Goal: Task Accomplishment & Management: Manage account settings

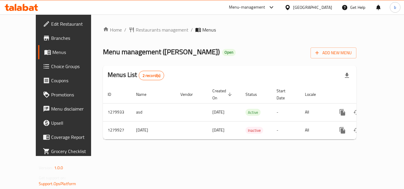
click at [24, 5] on icon at bounding box center [26, 7] width 6 height 7
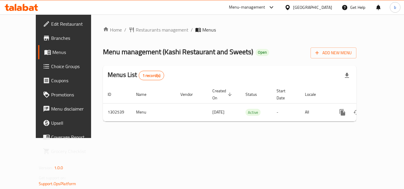
click at [51, 70] on span "Choice Groups" at bounding box center [74, 66] width 47 height 7
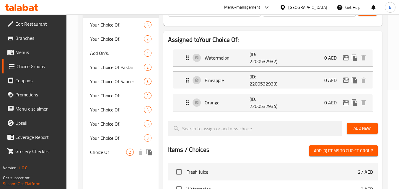
scroll to position [132, 0]
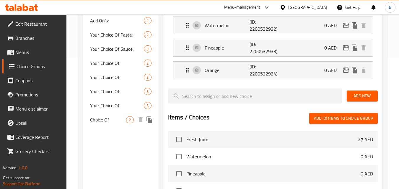
click at [96, 120] on span "Choice Of" at bounding box center [108, 119] width 36 height 7
type input "Choice Of"
type input "اختيار"
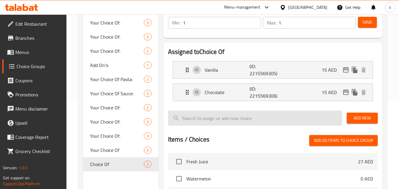
scroll to position [162, 0]
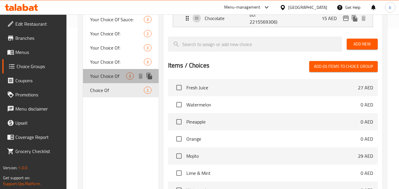
click at [102, 79] on span "Your Choice Of" at bounding box center [108, 76] width 36 height 7
type input "Your Choice Of"
type input "اختيارك من"
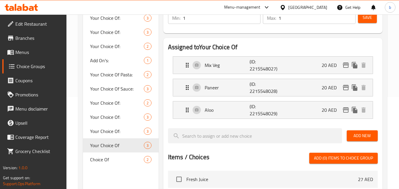
scroll to position [103, 0]
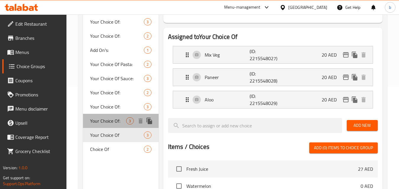
click at [98, 123] on span "Your Choice Of:" at bounding box center [108, 121] width 36 height 7
type input "Your Choice Of:"
type input "اختيارك من:"
type input "0"
type input "3"
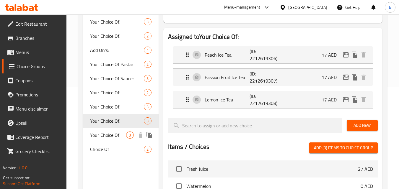
click at [103, 133] on span "Your Choice Of" at bounding box center [108, 135] width 36 height 7
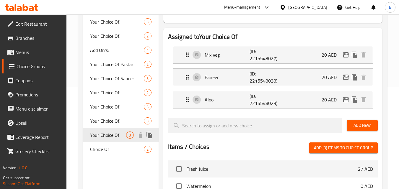
type input "Your Choice Of"
type input "اختيارك من"
type input "1"
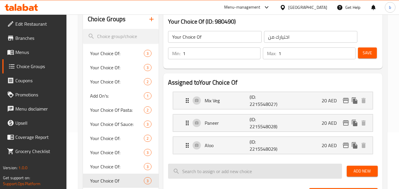
scroll to position [43, 0]
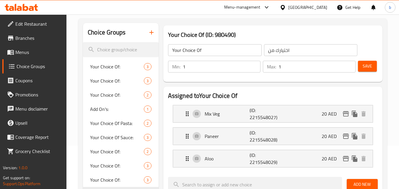
click at [304, 9] on div "[GEOGRAPHIC_DATA]" at bounding box center [308, 7] width 39 height 7
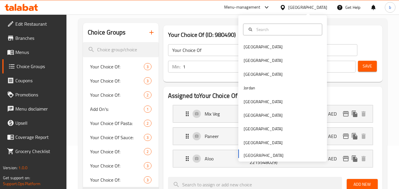
click at [257, 155] on div "Bahrain Egypt Iraq Jordan Kuwait Oman Qatar Saudi Arabia United Arab Emirates" at bounding box center [283, 100] width 89 height 121
click at [28, 10] on icon at bounding box center [26, 7] width 6 height 7
